Goal: Use online tool/utility: Utilize a website feature to perform a specific function

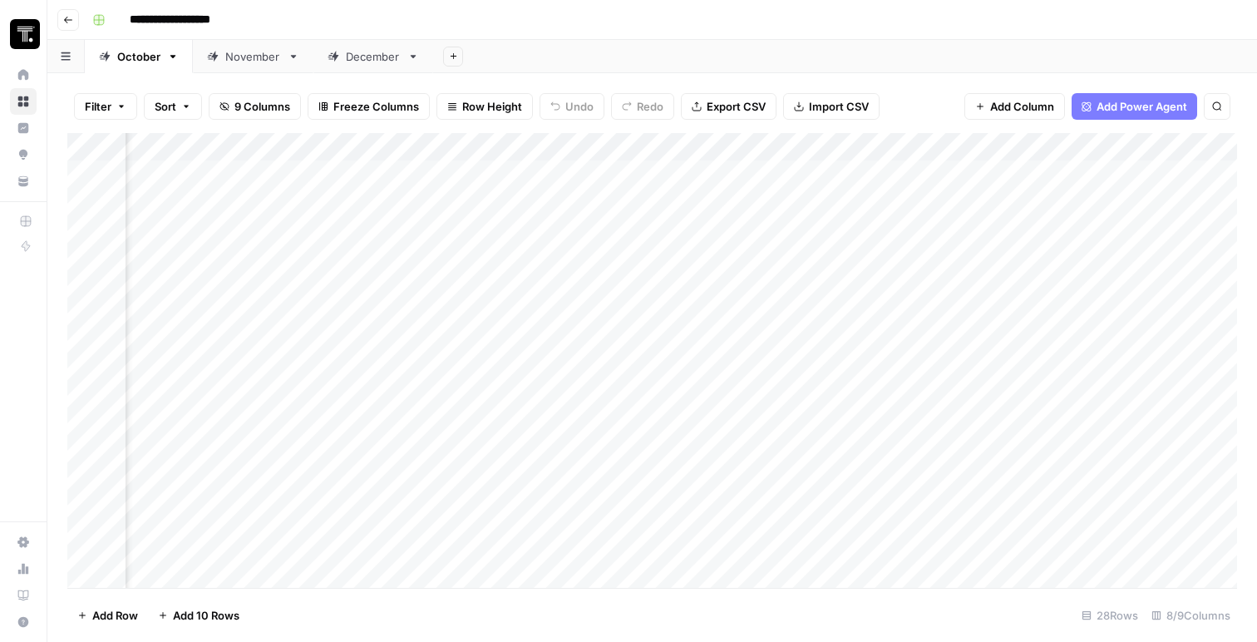
scroll to position [0, 495]
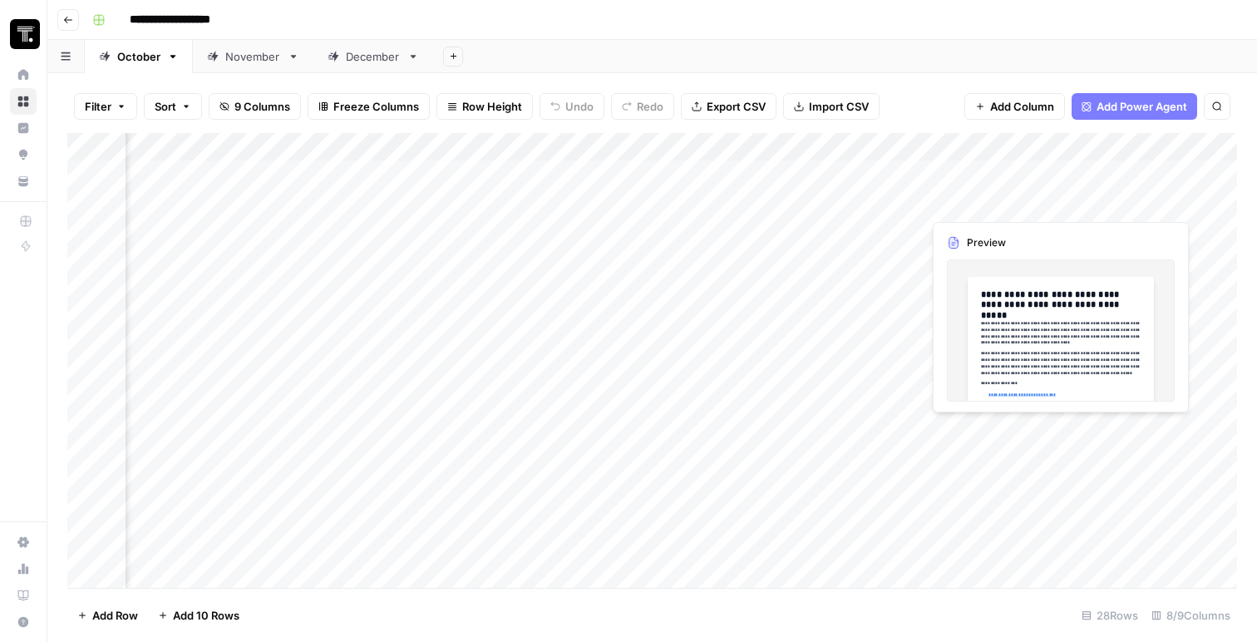
click at [985, 204] on div "Add Column" at bounding box center [652, 360] width 1170 height 455
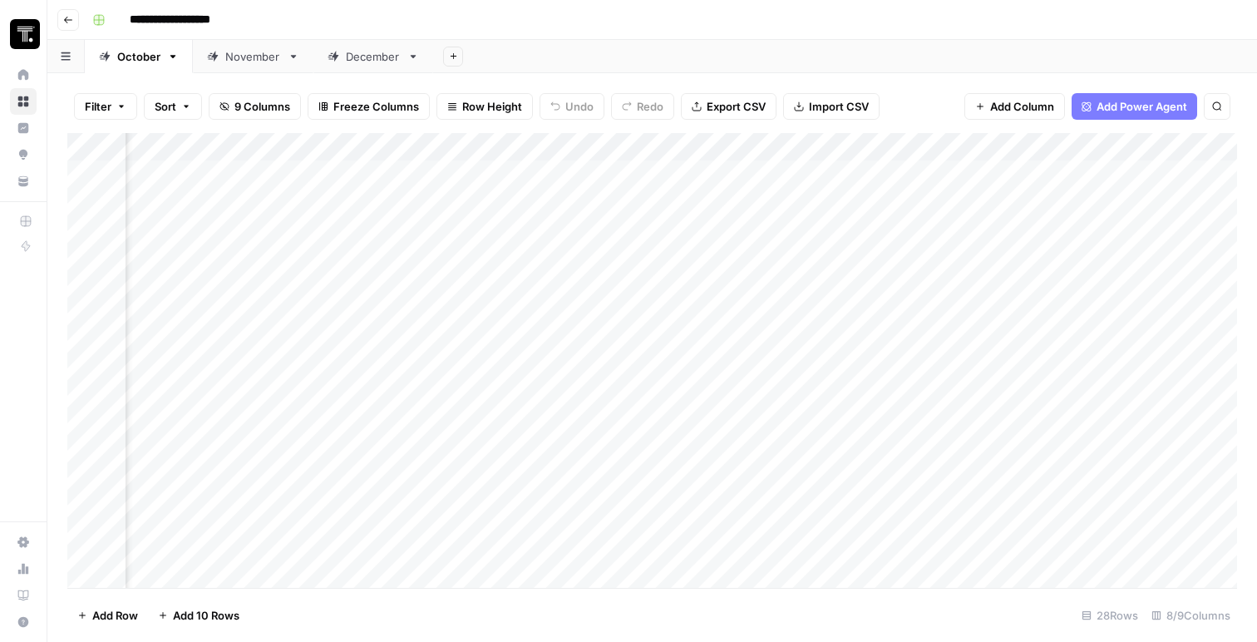
click at [761, 200] on div "Add Column" at bounding box center [652, 360] width 1170 height 455
click at [891, 202] on div "Add Column" at bounding box center [652, 360] width 1170 height 455
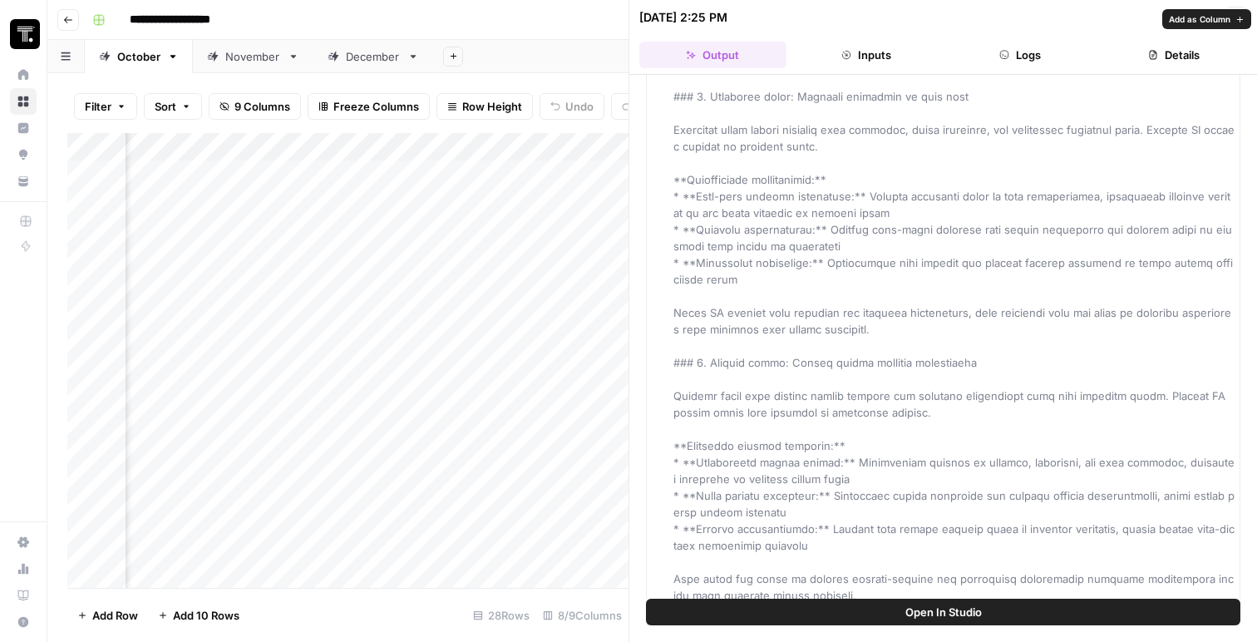
scroll to position [2546, 0]
click at [922, 48] on button "Inputs" at bounding box center [866, 55] width 147 height 27
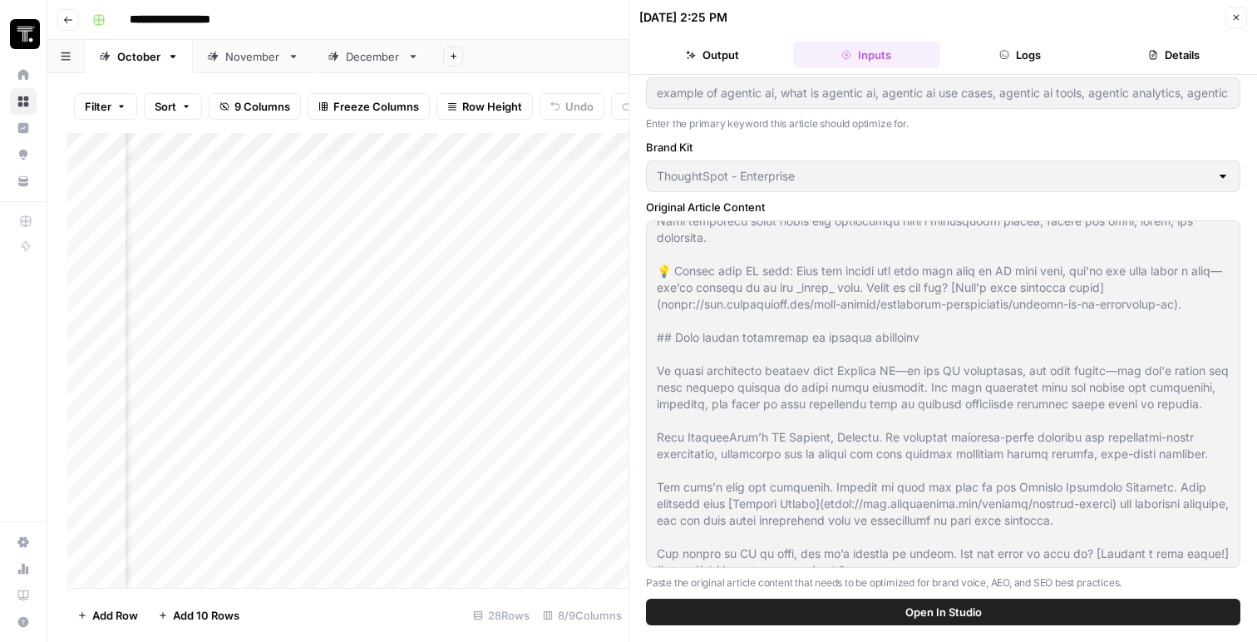
scroll to position [3890, 0]
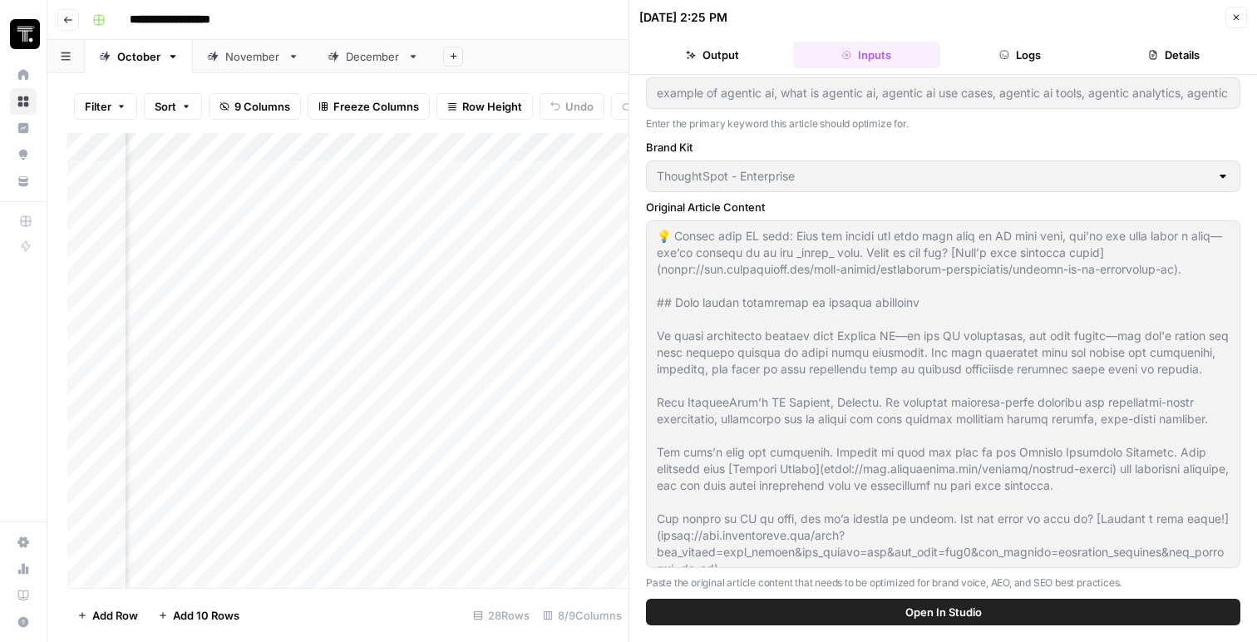
click at [1176, 47] on button "Details" at bounding box center [1173, 55] width 147 height 27
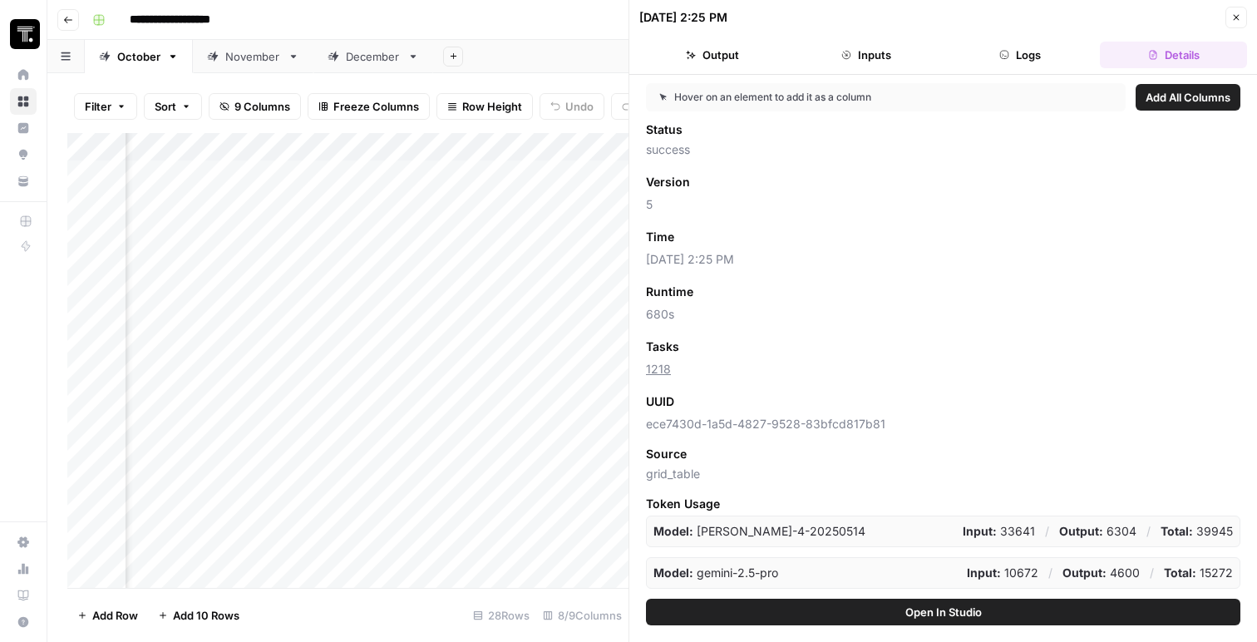
click at [1240, 16] on icon "button" at bounding box center [1236, 17] width 10 height 10
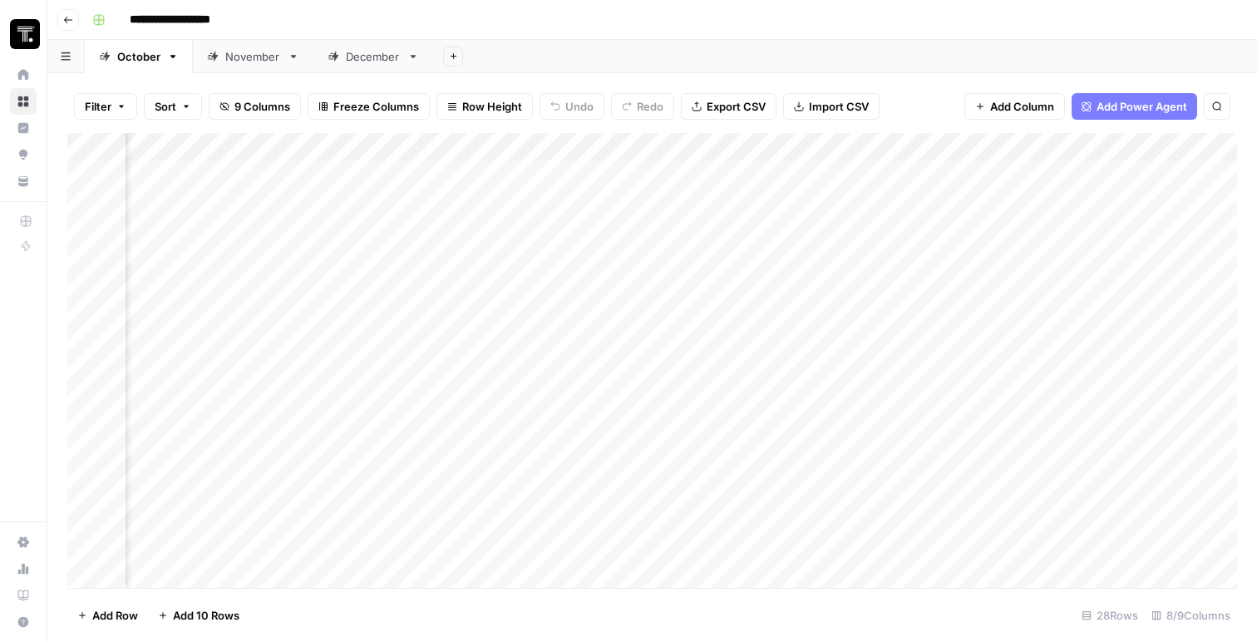
scroll to position [0, 736]
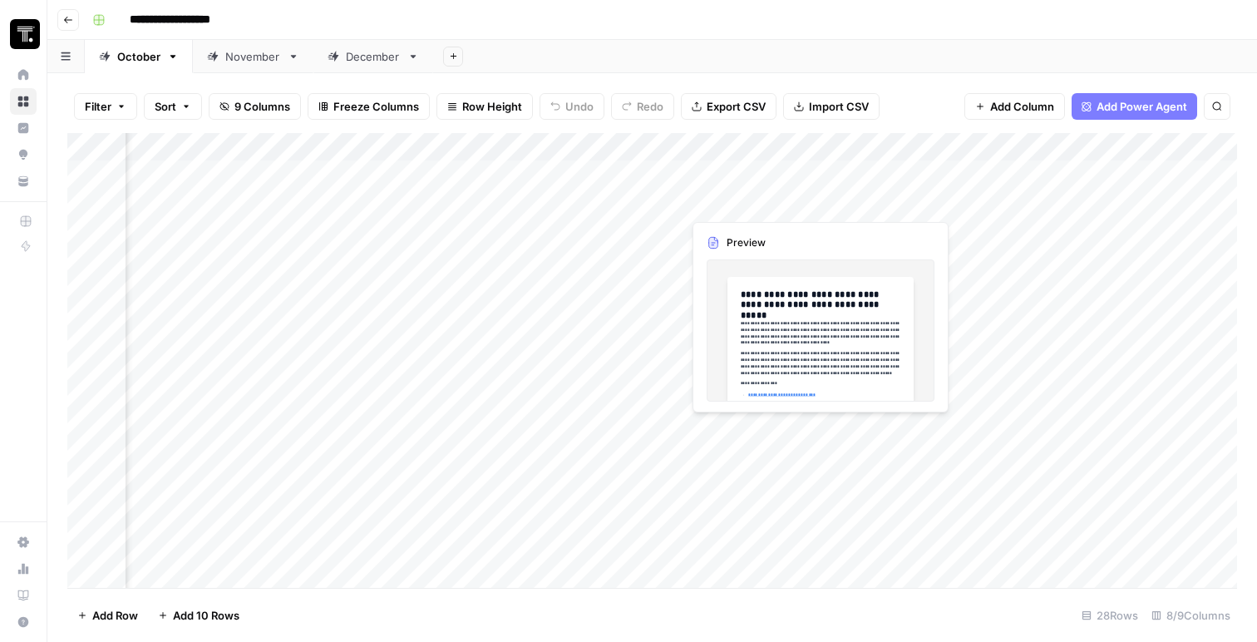
click at [731, 197] on div "Add Column" at bounding box center [652, 360] width 1170 height 455
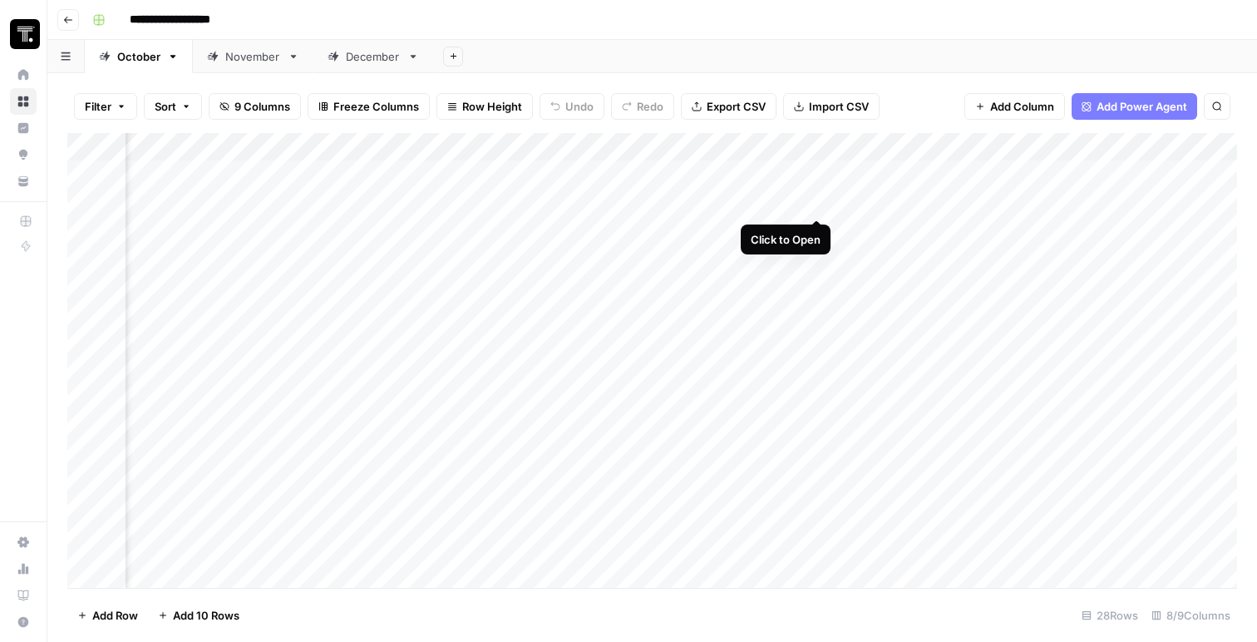
click at [815, 201] on div "Add Column" at bounding box center [652, 360] width 1170 height 455
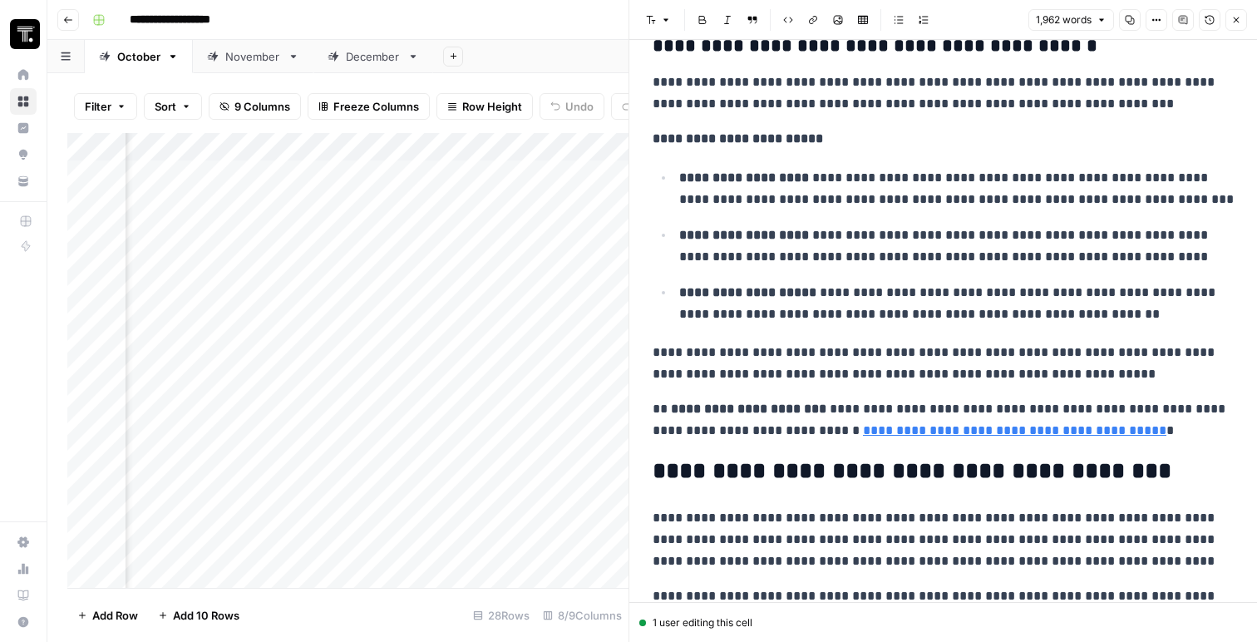
scroll to position [4796, 0]
